Goal: Navigation & Orientation: Find specific page/section

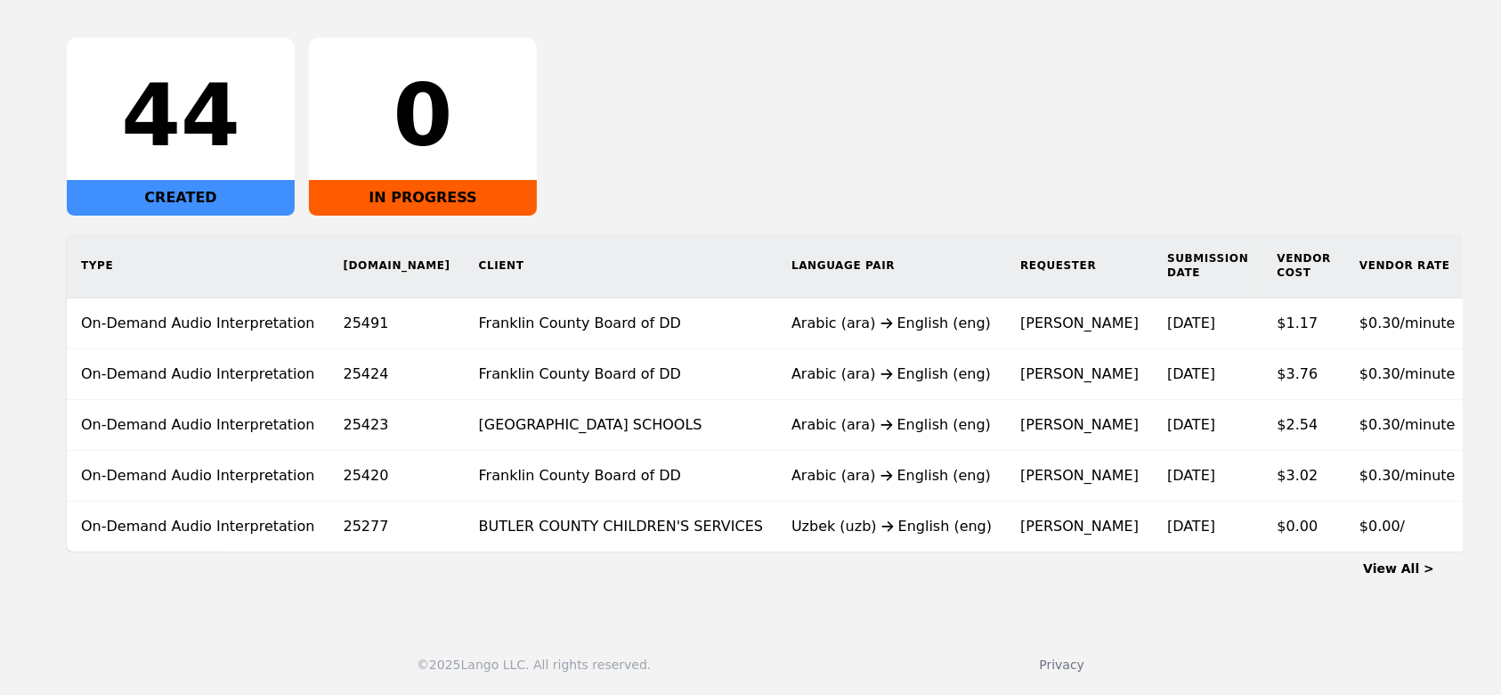
scroll to position [293, 0]
click at [1427, 570] on link "View All >" at bounding box center [1398, 568] width 71 height 14
